Goal: Information Seeking & Learning: Learn about a topic

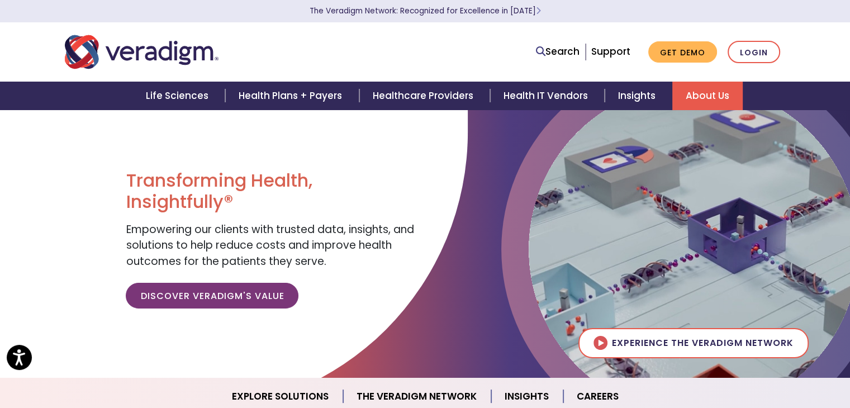
click at [693, 98] on link "About Us" at bounding box center [707, 96] width 70 height 28
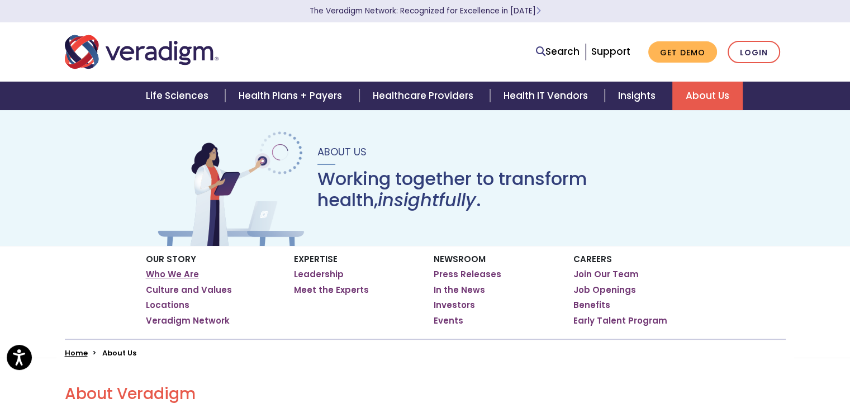
click at [183, 274] on link "Who We Are" at bounding box center [172, 274] width 53 height 11
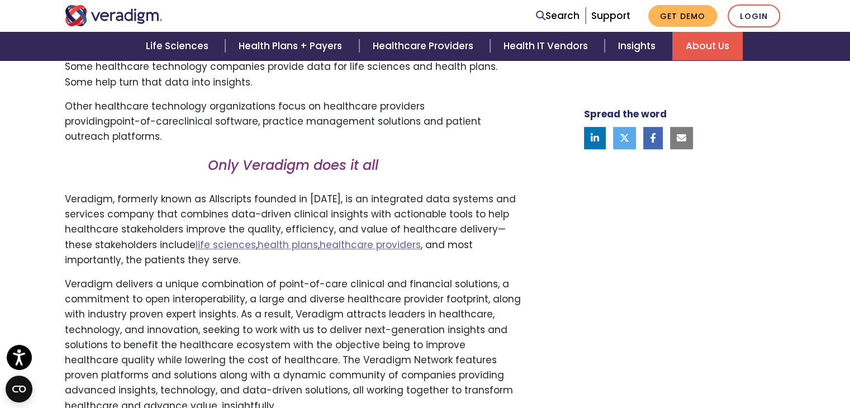
scroll to position [627, 0]
